Goal: Book appointment/travel/reservation

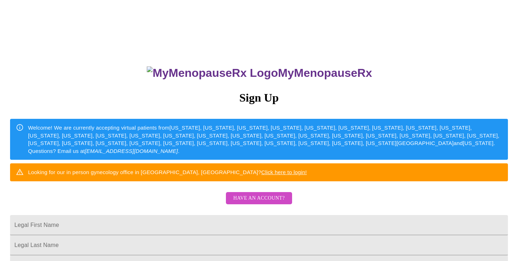
click at [270, 203] on span "Have an account?" at bounding box center [258, 198] width 51 height 9
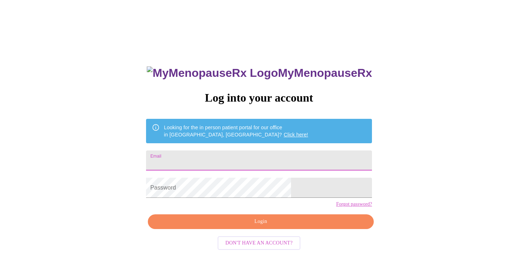
click at [262, 156] on input "Email" at bounding box center [259, 161] width 226 height 20
type input "[EMAIL_ADDRESS][DOMAIN_NAME]"
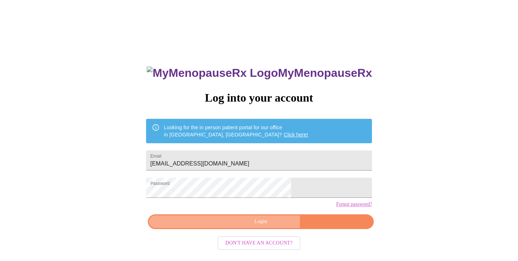
click at [264, 227] on span "Login" at bounding box center [260, 222] width 209 height 9
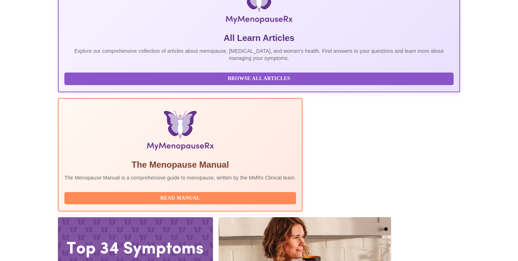
scroll to position [168, 0]
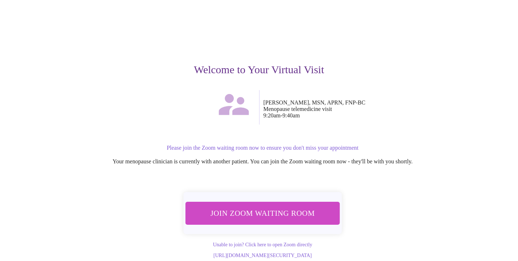
scroll to position [31, 0]
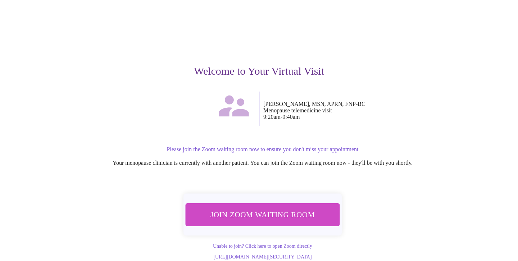
click at [293, 213] on span "Join Zoom Waiting Room" at bounding box center [262, 214] width 137 height 13
